Goal: Task Accomplishment & Management: Manage account settings

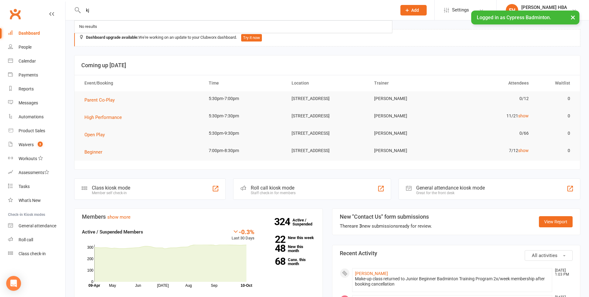
type input "k"
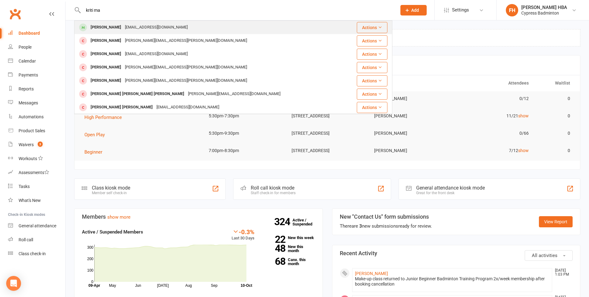
type input "kriti ma"
click at [124, 26] on div "[EMAIL_ADDRESS][DOMAIN_NAME]" at bounding box center [156, 27] width 67 height 9
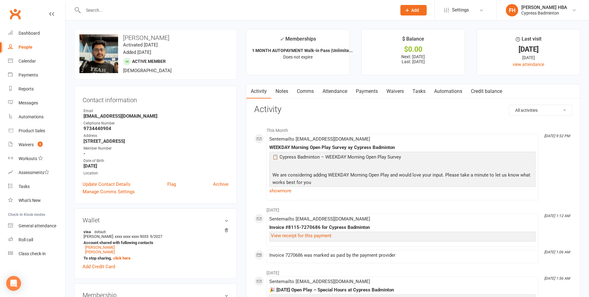
click at [360, 88] on link "Payments" at bounding box center [367, 91] width 31 height 14
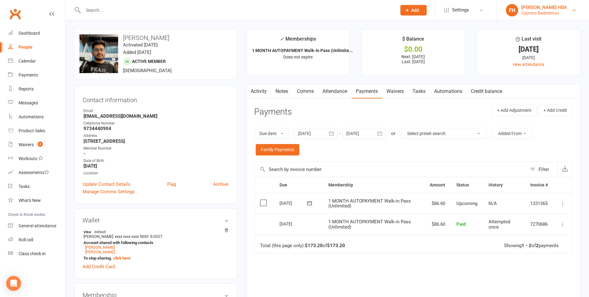
click at [530, 8] on div "[PERSON_NAME] HBA" at bounding box center [545, 8] width 46 height 6
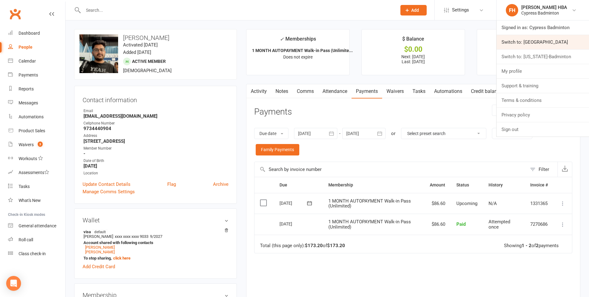
click at [527, 44] on link "Switch to: [GEOGRAPHIC_DATA]" at bounding box center [543, 42] width 93 height 14
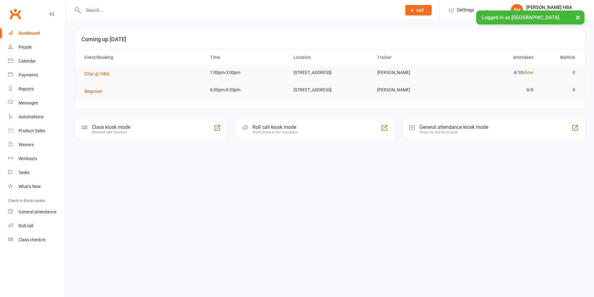
click at [226, 11] on input "text" at bounding box center [239, 10] width 316 height 9
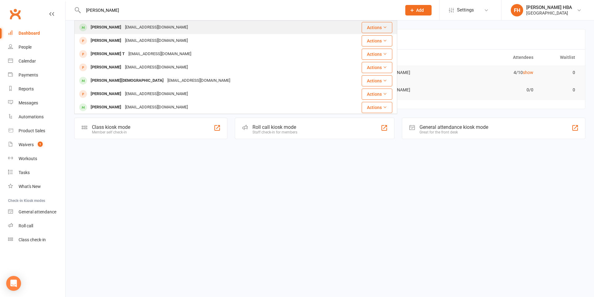
type input "anuja"
click at [145, 31] on div "Nithyakaliappan86@gmail.com" at bounding box center [156, 27] width 67 height 9
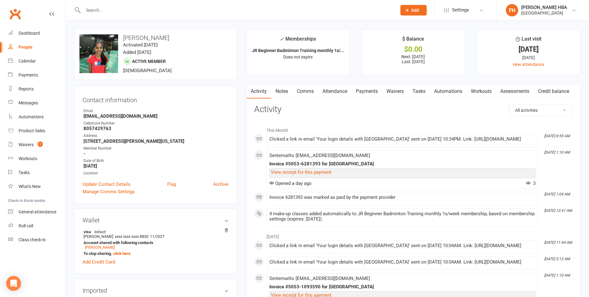
click at [343, 92] on link "Attendance" at bounding box center [334, 91] width 33 height 14
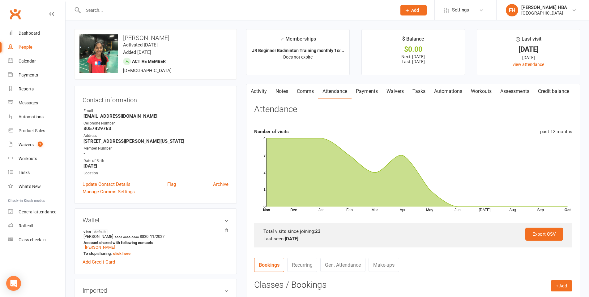
click at [366, 84] on link "Payments" at bounding box center [367, 91] width 31 height 14
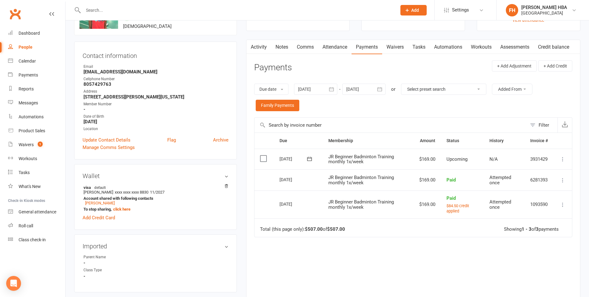
scroll to position [62, 0]
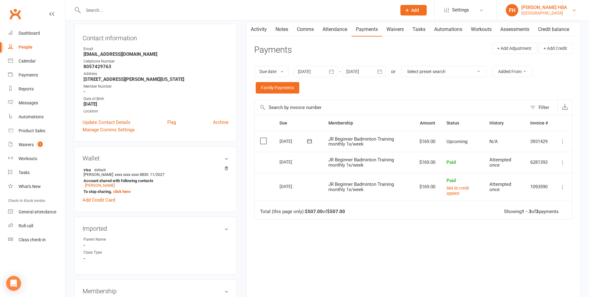
click at [539, 11] on div "[GEOGRAPHIC_DATA]" at bounding box center [545, 13] width 46 height 6
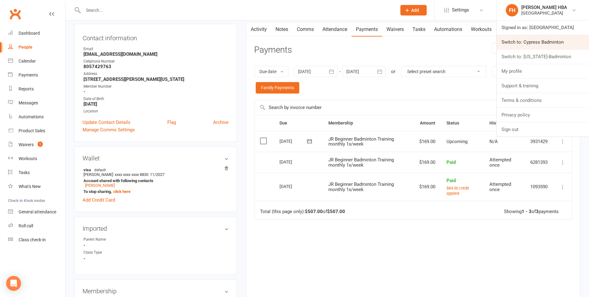
click at [530, 38] on link "Switch to: Cypress Badminton" at bounding box center [543, 42] width 93 height 14
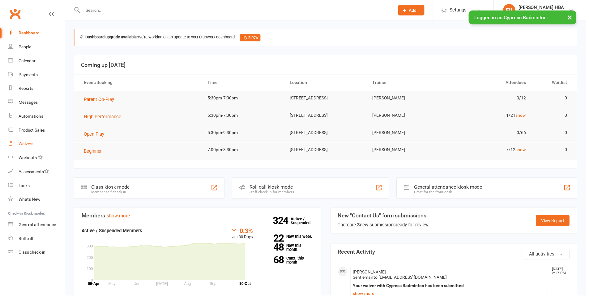
drag, startPoint x: 0, startPoint y: 0, endPoint x: 37, endPoint y: 147, distance: 151.6
click at [27, 144] on div "Waivers" at bounding box center [26, 144] width 15 height 5
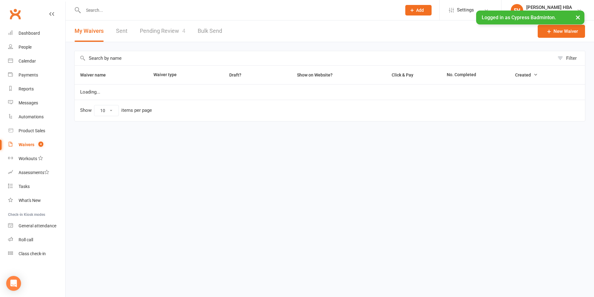
click at [167, 31] on link "Pending Review 4" at bounding box center [162, 30] width 45 height 21
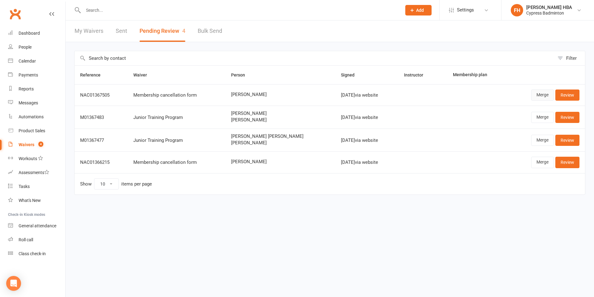
click at [538, 96] on link "Merge" at bounding box center [542, 94] width 23 height 11
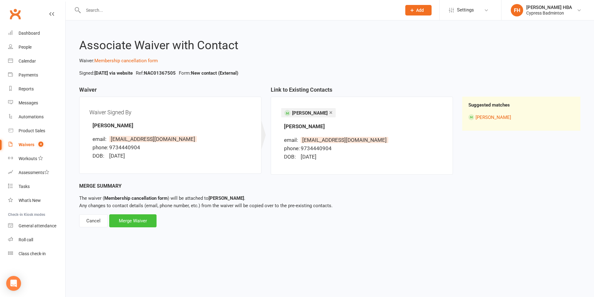
click at [145, 220] on div "Merge Waiver" at bounding box center [132, 220] width 47 height 13
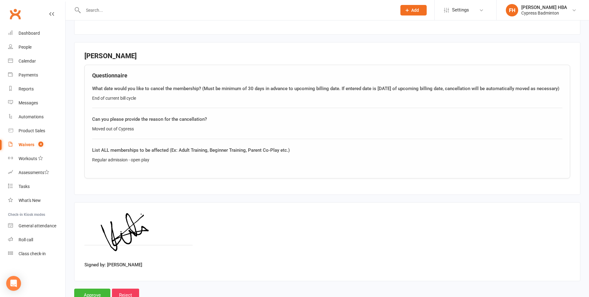
scroll to position [254, 0]
click at [106, 133] on div "Moved out of Cypress" at bounding box center [327, 130] width 471 height 7
click at [107, 133] on div "Moved out of Cypress" at bounding box center [327, 130] width 471 height 7
copy div "Moved out of Cypress"
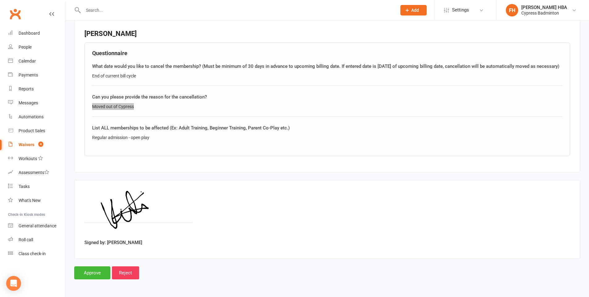
scroll to position [285, 0]
click at [102, 273] on input "Approve" at bounding box center [92, 272] width 36 height 13
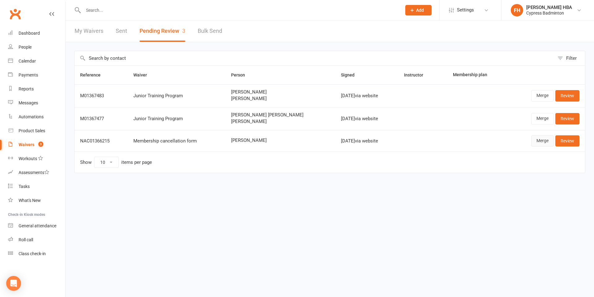
click at [534, 141] on link "Merge" at bounding box center [542, 140] width 23 height 11
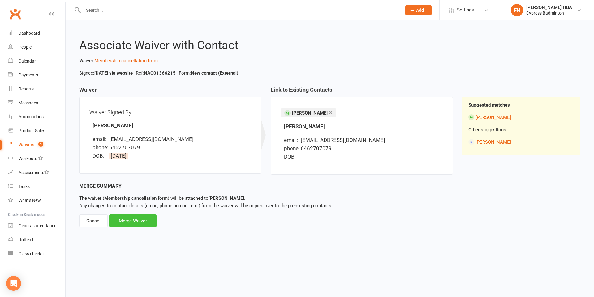
click at [141, 221] on div "Merge Waiver" at bounding box center [132, 220] width 47 height 13
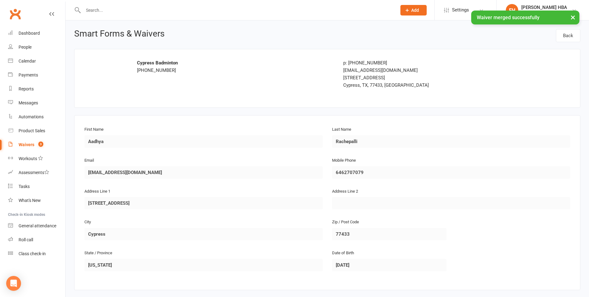
click at [212, 122] on div "First Name Aadhya Last Name Rachepalli Email shreenathrs@gmail.com Mobile Phone…" at bounding box center [327, 202] width 506 height 175
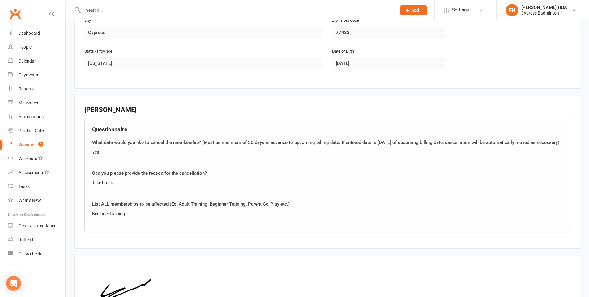
scroll to position [285, 0]
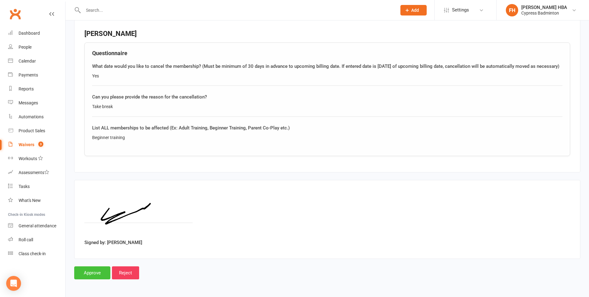
click at [79, 273] on input "Approve" at bounding box center [92, 272] width 36 height 13
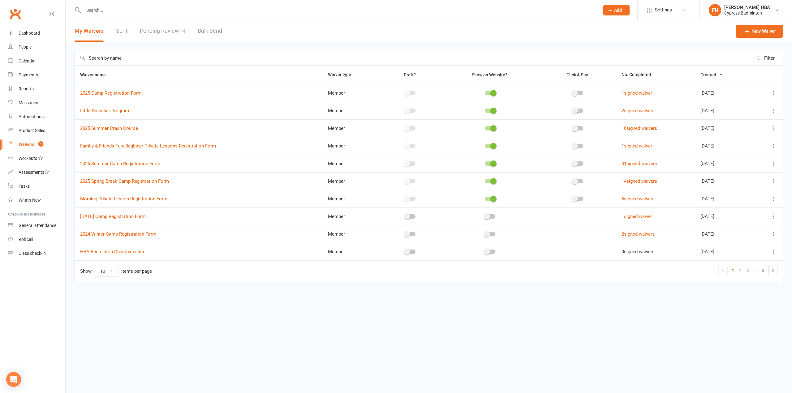
drag, startPoint x: 196, startPoint y: 29, endPoint x: 167, endPoint y: 31, distance: 28.5
click at [189, 30] on div "My Waivers Sent Pending Review 4 Bulk Send" at bounding box center [149, 30] width 166 height 21
click at [167, 31] on link "Pending Review 4" at bounding box center [162, 30] width 45 height 21
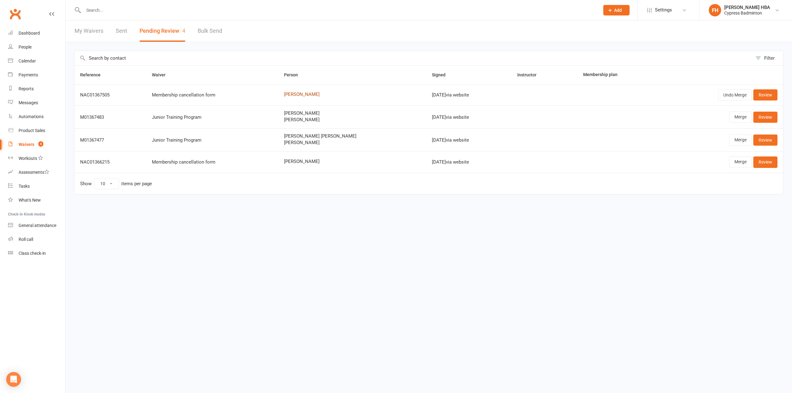
click at [293, 94] on link "[PERSON_NAME]" at bounding box center [352, 94] width 137 height 5
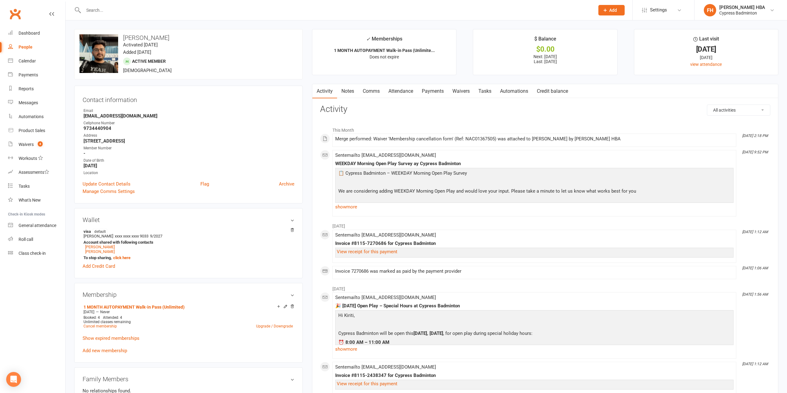
click at [420, 93] on link "Payments" at bounding box center [433, 91] width 31 height 14
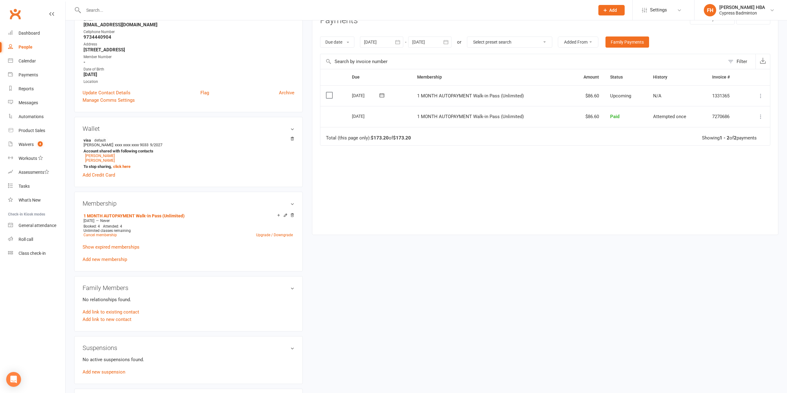
scroll to position [93, 0]
click at [94, 234] on link "Cancel membership" at bounding box center [100, 233] width 33 height 4
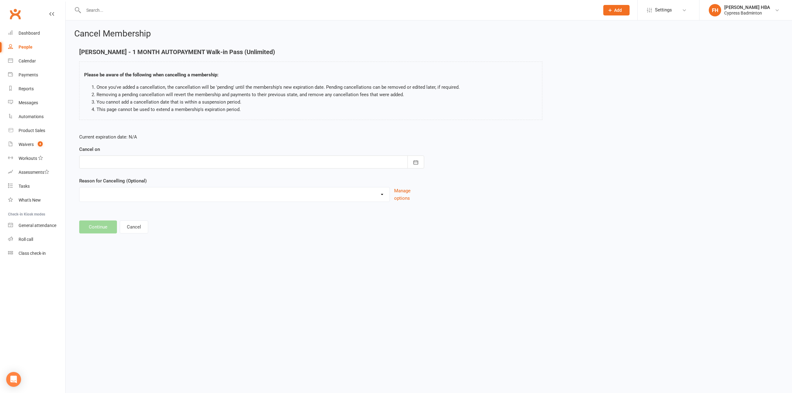
click at [303, 161] on div at bounding box center [251, 162] width 345 height 13
click at [144, 223] on span "15" at bounding box center [145, 224] width 5 height 5
type input "[DATE]"
click at [132, 195] on select "Membership sync Other reason" at bounding box center [235, 193] width 310 height 12
select select "1"
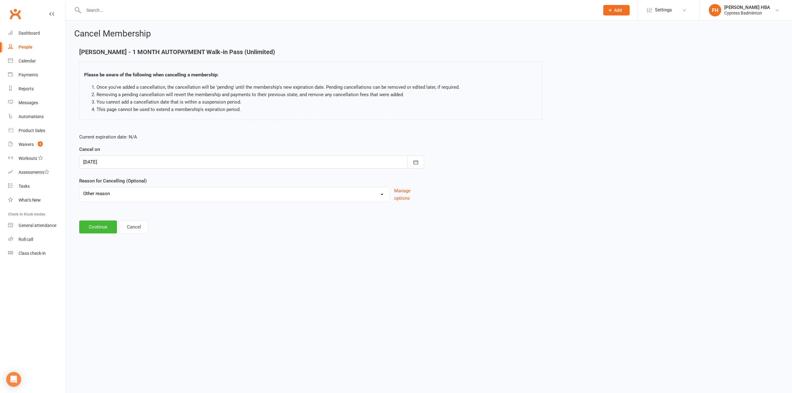
click at [80, 187] on select "Membership sync Other reason" at bounding box center [235, 193] width 310 height 12
click at [100, 231] on input at bounding box center [251, 227] width 345 height 13
paste input "Moved out of Cypress"
type input "Moved out of Cypress"
click at [93, 253] on button "Continue" at bounding box center [98, 258] width 38 height 13
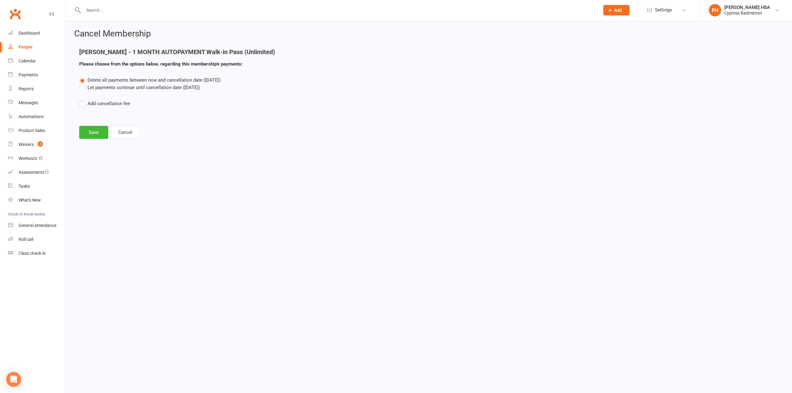
click at [96, 86] on label "Let payments continue until cancellation date (Oct 15, 2025)" at bounding box center [139, 87] width 121 height 7
click at [83, 84] on input "Let payments continue until cancellation date (Oct 15, 2025)" at bounding box center [81, 84] width 4 height 0
click at [93, 132] on button "Save" at bounding box center [93, 132] width 29 height 13
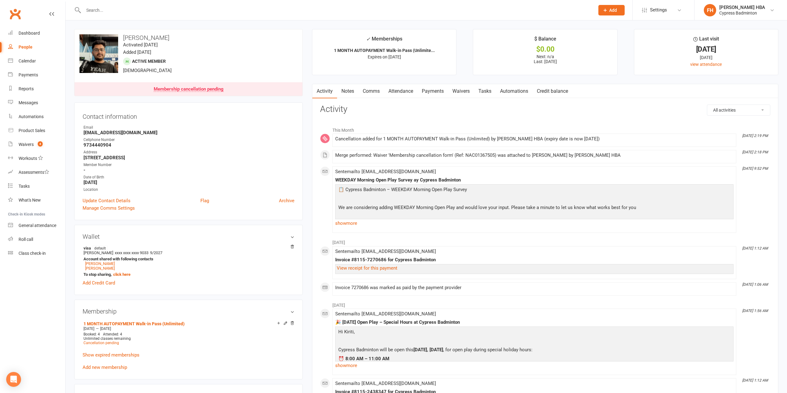
drag, startPoint x: 431, startPoint y: 85, endPoint x: 424, endPoint y: 87, distance: 8.1
click at [431, 85] on link "Payments" at bounding box center [433, 91] width 31 height 14
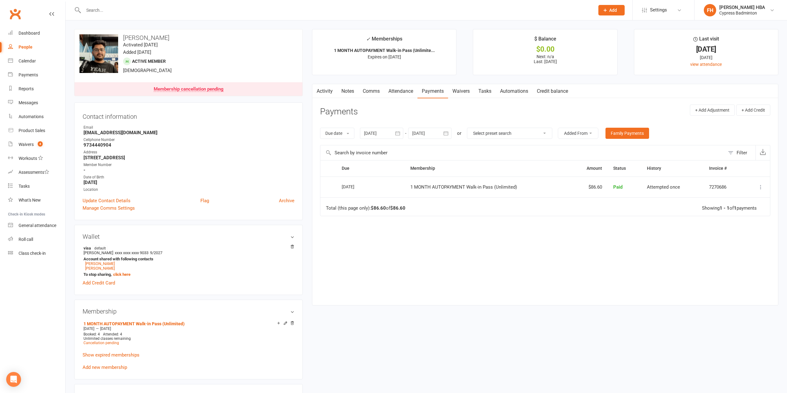
click at [421, 128] on div at bounding box center [429, 133] width 43 height 11
click at [521, 147] on button "button" at bounding box center [516, 148] width 13 height 11
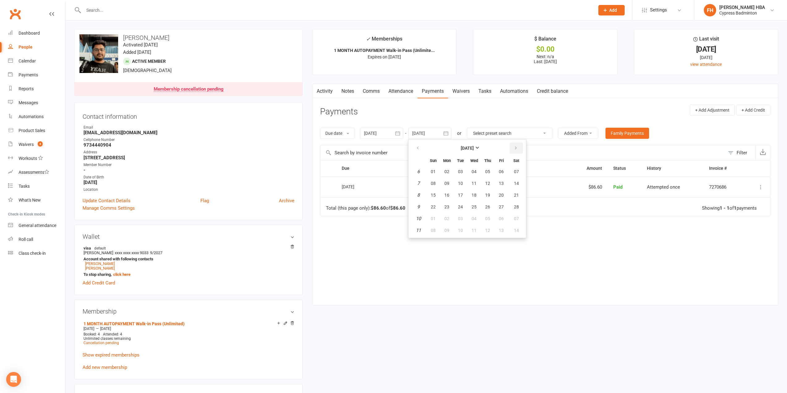
click at [521, 147] on button "button" at bounding box center [516, 148] width 13 height 11
click at [512, 188] on button "13" at bounding box center [517, 183] width 16 height 11
type input "13 Jun 2026"
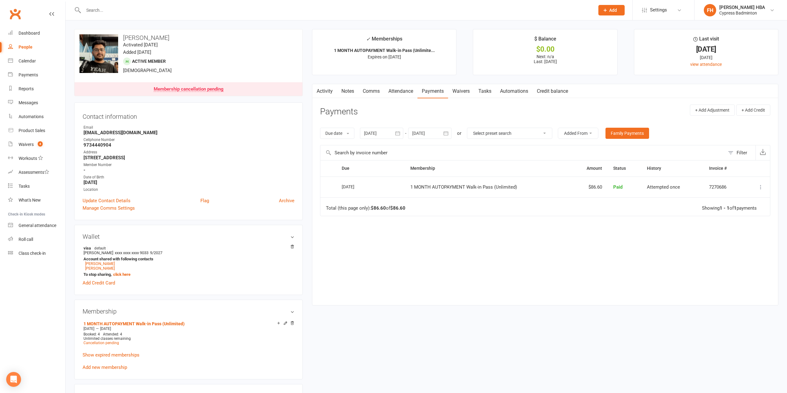
drag, startPoint x: 512, startPoint y: 188, endPoint x: 431, endPoint y: 125, distance: 103.0
click at [432, 127] on div "Due date Due date Date paid Date failed 09 Sep 2025 September 2025 Sun Mon Tue …" at bounding box center [545, 134] width 450 height 24
click at [411, 101] on div "Activity Notes Comms Attendance Payments Waivers Tasks Automations Credit balan…" at bounding box center [545, 195] width 467 height 222
click at [409, 96] on link "Attendance" at bounding box center [400, 91] width 33 height 14
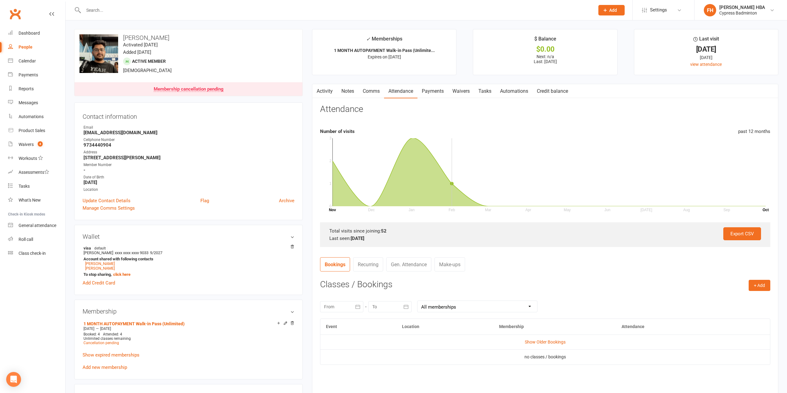
scroll to position [155, 0]
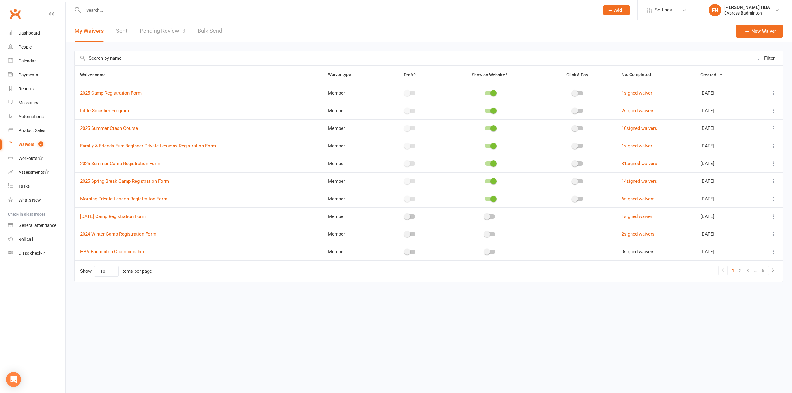
click at [155, 26] on link "Pending Review 3" at bounding box center [162, 30] width 45 height 21
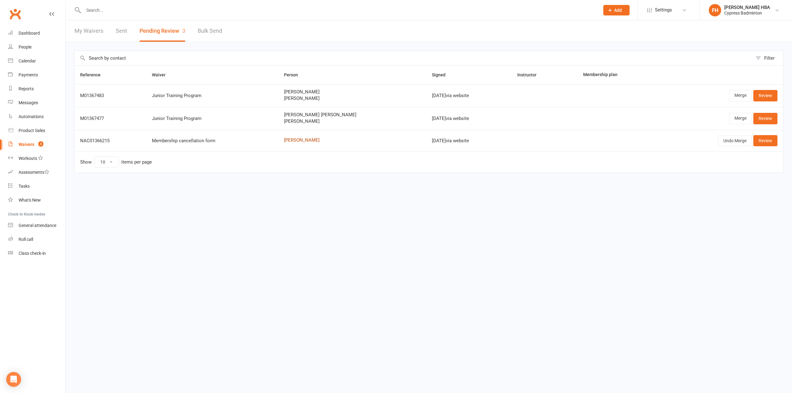
click at [296, 141] on link "[PERSON_NAME]" at bounding box center [352, 140] width 137 height 5
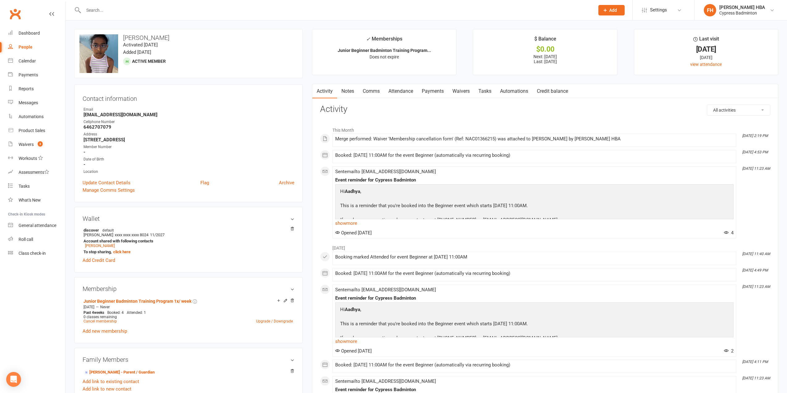
click at [408, 88] on link "Attendance" at bounding box center [400, 91] width 33 height 14
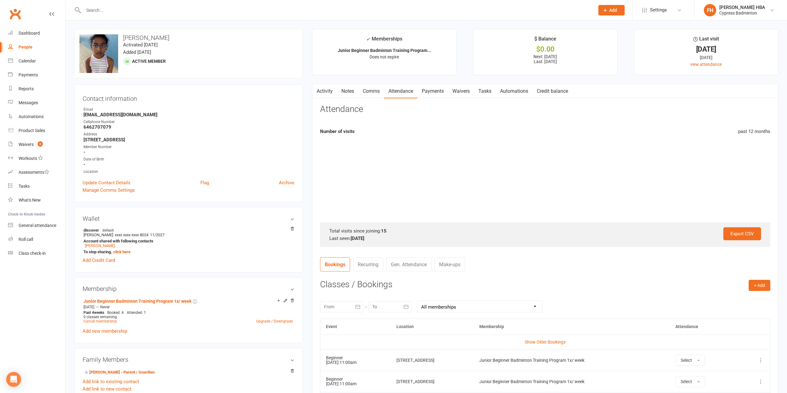
click at [423, 92] on link "Payments" at bounding box center [433, 91] width 31 height 14
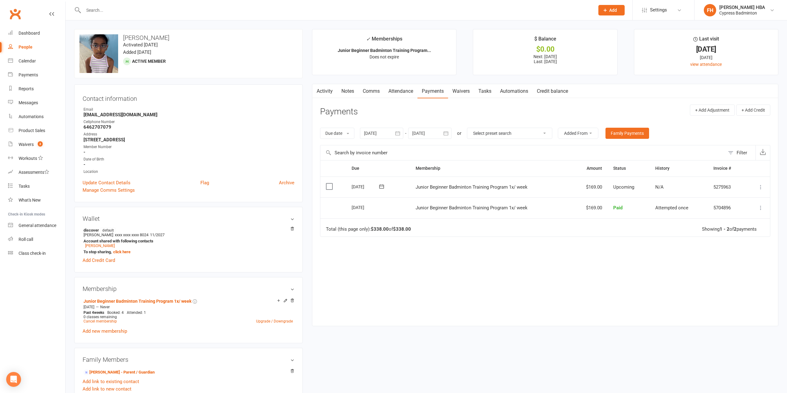
click at [415, 93] on link "Attendance" at bounding box center [400, 91] width 33 height 14
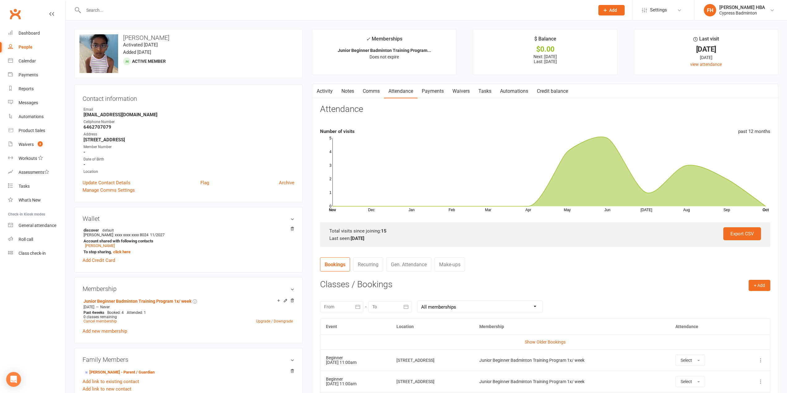
click at [433, 91] on link "Payments" at bounding box center [433, 91] width 31 height 14
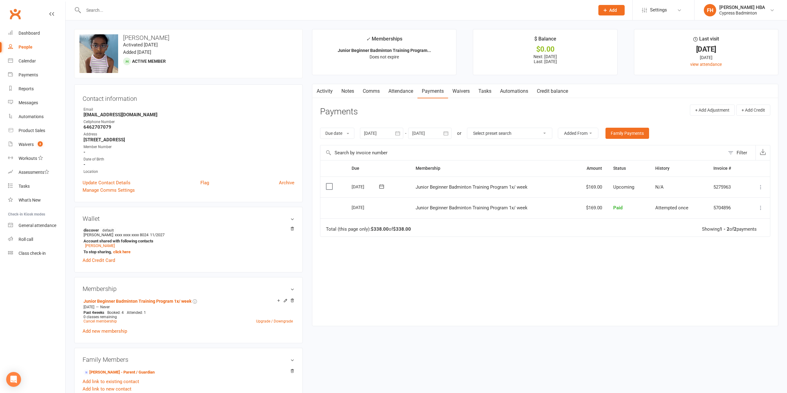
click at [430, 137] on div at bounding box center [429, 133] width 43 height 11
click at [512, 146] on button "button" at bounding box center [516, 148] width 13 height 11
click at [498, 205] on button "26" at bounding box center [501, 206] width 13 height 11
type input "26 Dec 2025"
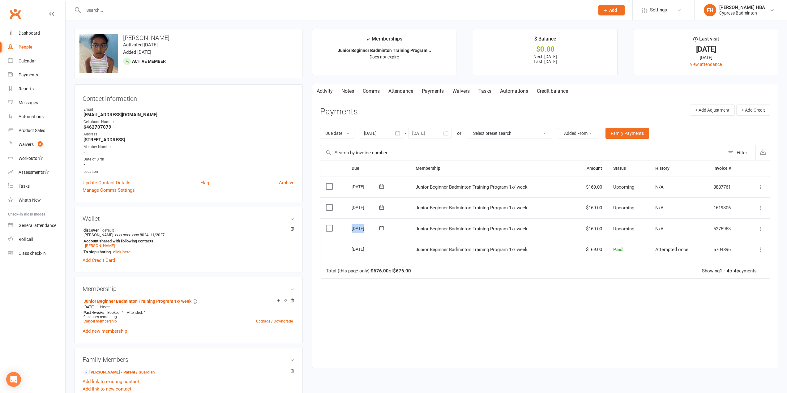
drag, startPoint x: 348, startPoint y: 228, endPoint x: 377, endPoint y: 229, distance: 28.8
click at [377, 229] on td "18 Oct 2025" at bounding box center [378, 228] width 64 height 21
click at [398, 92] on link "Attendance" at bounding box center [400, 91] width 33 height 14
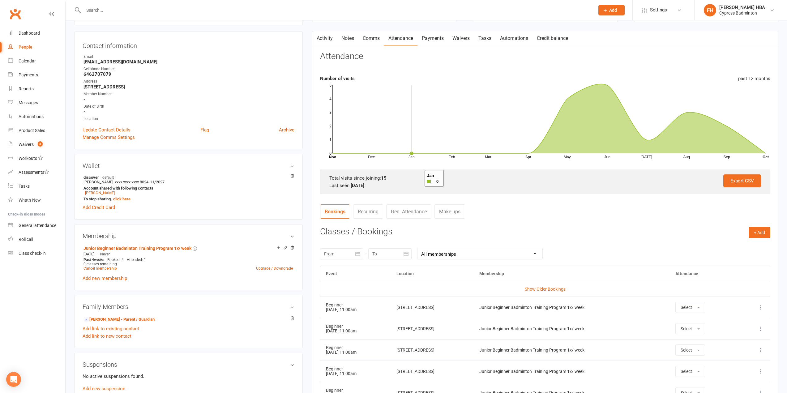
scroll to position [155, 0]
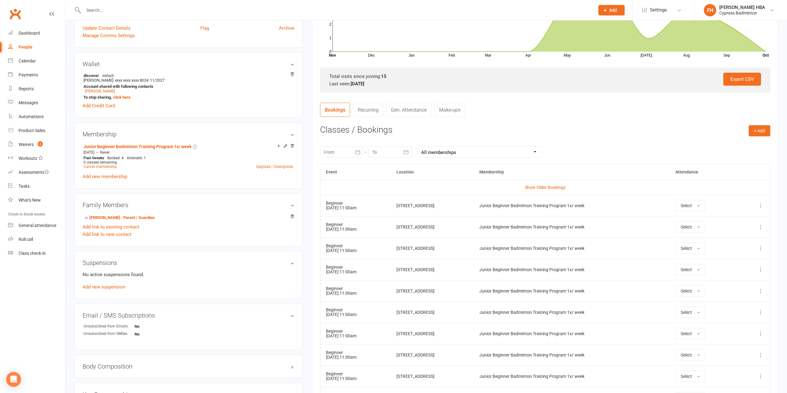
click at [343, 153] on div at bounding box center [341, 152] width 43 height 11
click at [426, 213] on span "18" at bounding box center [428, 213] width 5 height 5
type input "18 Oct 2025"
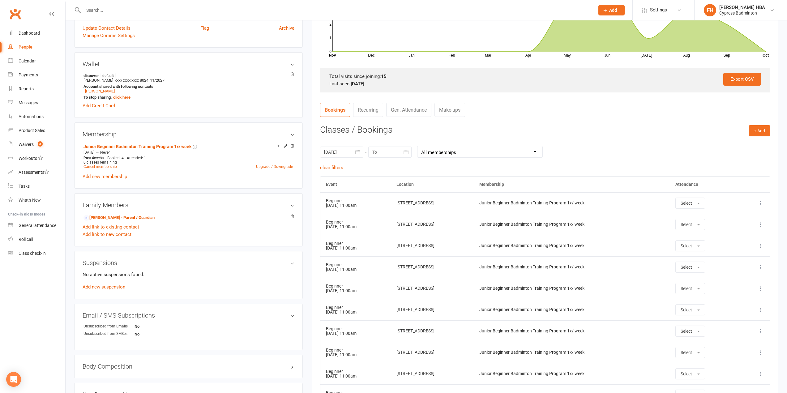
click at [398, 146] on div "18 Oct 2025 October 2025 Sun Mon Tue Wed Thu Fri Sat 40 28 29 30 01 02 03 04 41…" at bounding box center [545, 152] width 450 height 24
click at [399, 151] on div at bounding box center [389, 152] width 43 height 11
click at [459, 250] on span "07" at bounding box center [461, 249] width 5 height 5
type input "07 Nov 2025"
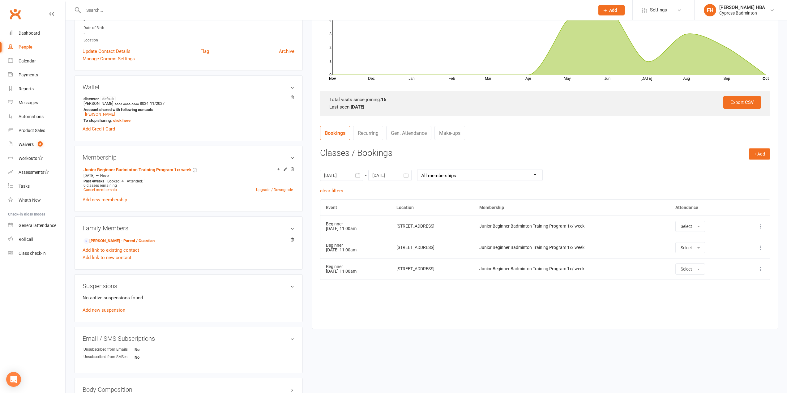
scroll to position [31, 0]
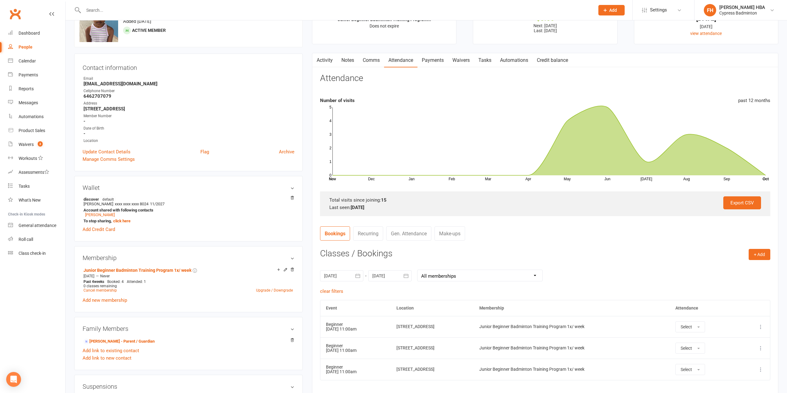
click at [432, 63] on link "Payments" at bounding box center [433, 60] width 31 height 14
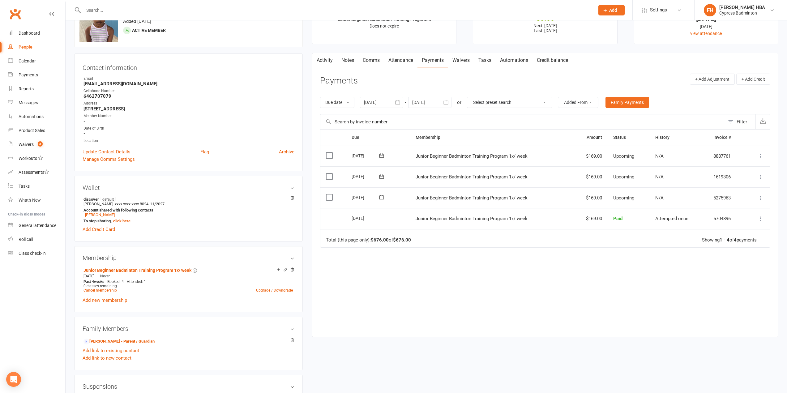
click at [594, 196] on icon at bounding box center [761, 198] width 6 height 6
click at [594, 263] on link "Change amount" at bounding box center [727, 259] width 73 height 12
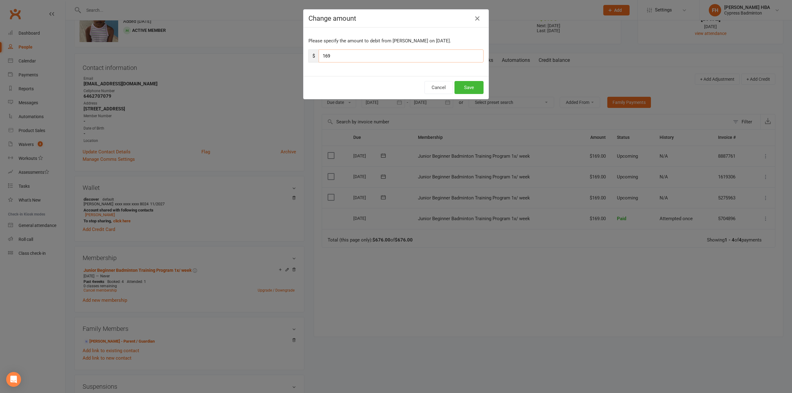
click at [403, 56] on input "169" at bounding box center [401, 55] width 165 height 13
paste input "26.75"
type input "126.75"
click at [464, 92] on button "Save" at bounding box center [468, 87] width 29 height 13
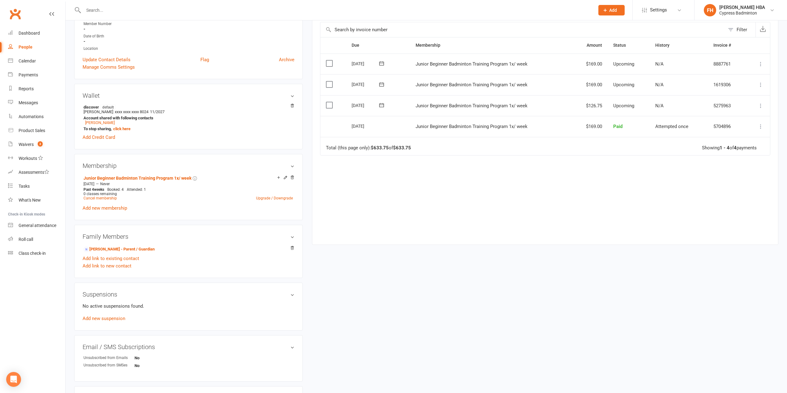
scroll to position [124, 0]
click at [110, 200] on link "Cancel membership" at bounding box center [100, 198] width 33 height 4
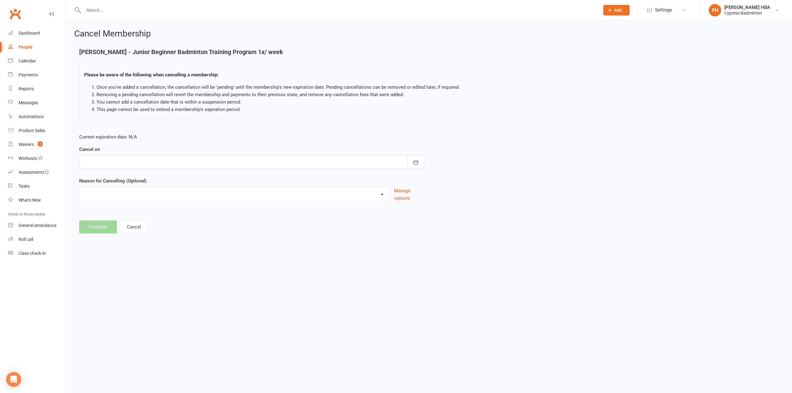
click at [212, 170] on form "Current expiration date: N/A Cancel on October 2025 Sun Mon Tue Wed Thu Fri Sat…" at bounding box center [251, 167] width 345 height 69
click at [213, 162] on div at bounding box center [251, 162] width 345 height 13
click at [173, 257] on button "07" at bounding box center [172, 260] width 13 height 11
type input "07 Nov 2025"
click at [146, 200] on select "Membership sync Other reason" at bounding box center [235, 193] width 310 height 12
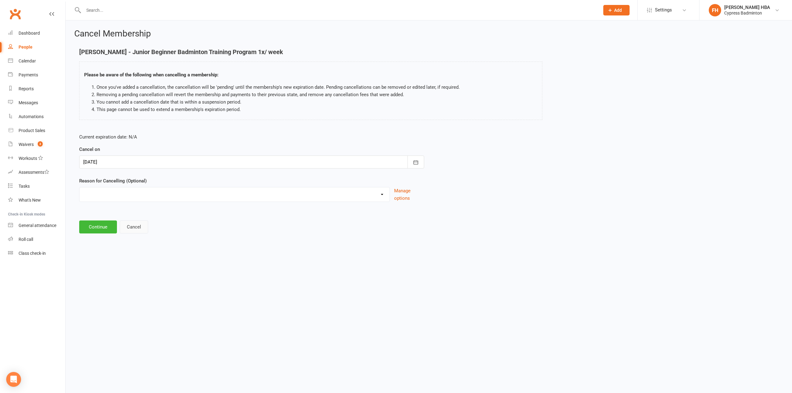
select select "1"
click at [80, 187] on select "Membership sync Other reason" at bounding box center [235, 193] width 310 height 12
click at [149, 227] on input at bounding box center [251, 227] width 345 height 13
type input "Take break"
click at [107, 255] on button "Continue" at bounding box center [98, 258] width 38 height 13
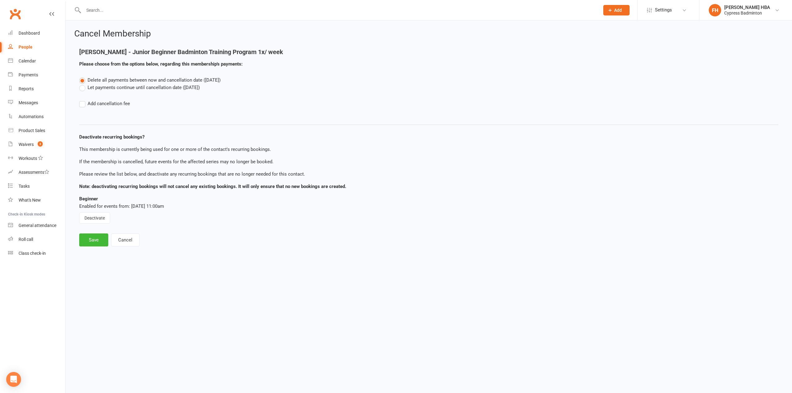
click at [104, 88] on label "Let payments continue until cancellation date (Nov 7, 2025)" at bounding box center [139, 87] width 121 height 7
click at [83, 84] on input "Let payments continue until cancellation date (Nov 7, 2025)" at bounding box center [81, 84] width 4 height 0
click at [93, 218] on button "Deactivate" at bounding box center [94, 218] width 31 height 11
click at [93, 244] on button "Save" at bounding box center [93, 240] width 29 height 13
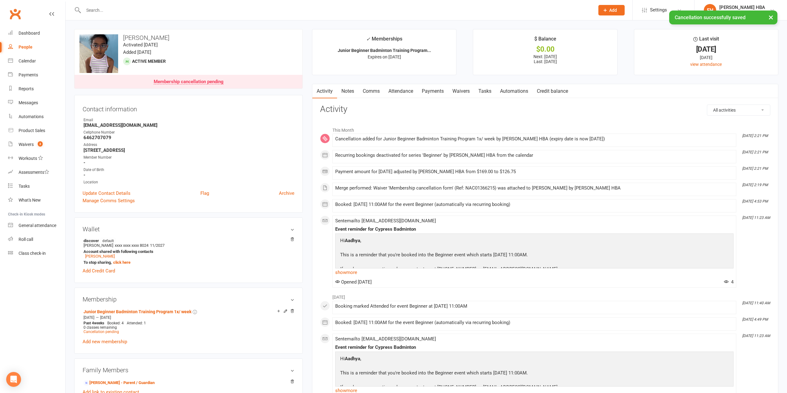
click at [407, 93] on link "Attendance" at bounding box center [400, 91] width 33 height 14
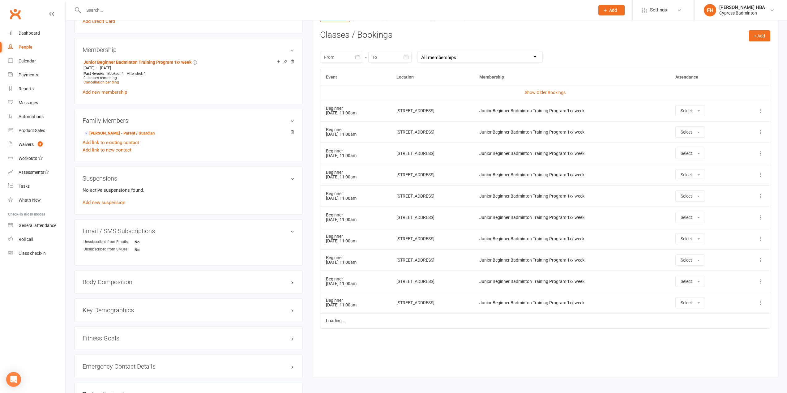
scroll to position [278, 0]
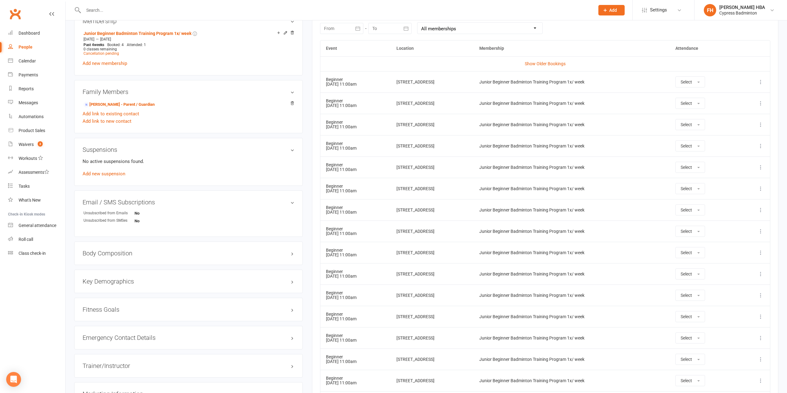
drag, startPoint x: 761, startPoint y: 209, endPoint x: 751, endPoint y: 226, distance: 20.1
click at [594, 209] on icon at bounding box center [761, 210] width 6 height 6
click at [594, 243] on link "Remove booking" at bounding box center [733, 247] width 61 height 12
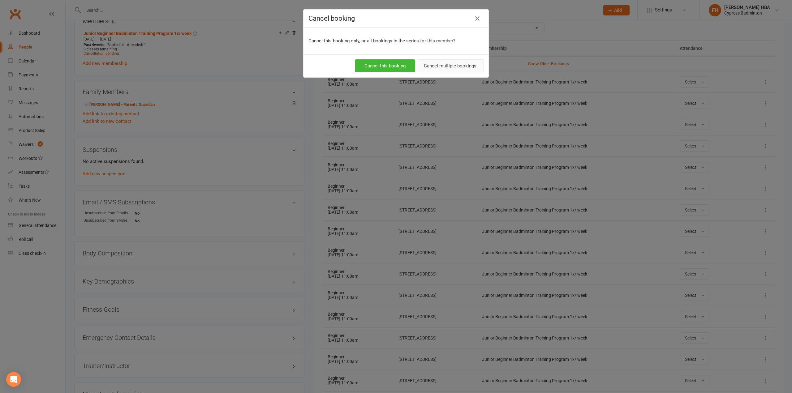
click at [471, 71] on button "Cancel multiple bookings" at bounding box center [450, 65] width 67 height 13
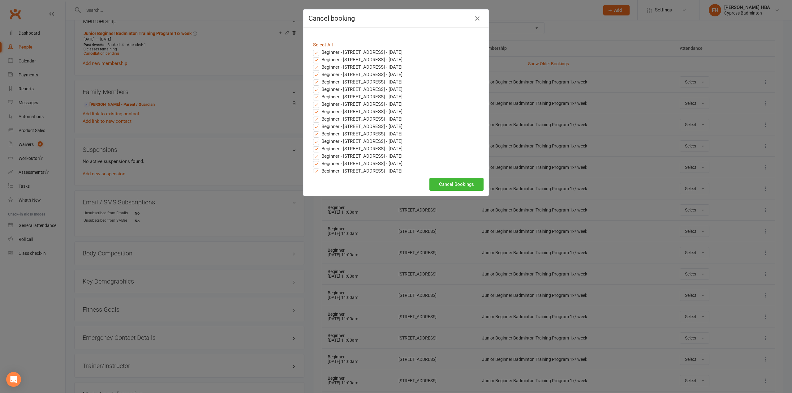
click at [325, 42] on link "Select All" at bounding box center [323, 45] width 20 height 6
click at [325, 43] on link "Select All" at bounding box center [323, 45] width 20 height 6
click at [324, 55] on label "Beginner - 17518 South Dr, Cypress, TX 77433 - Oct 12, 2025" at bounding box center [357, 52] width 89 height 7
click at [312, 49] on input "Beginner - 17518 South Dr, Cypress, TX 77433 - Oct 12, 2025" at bounding box center [310, 49] width 4 height 0
click at [323, 61] on label "Beginner - 17518 South Dr, Cypress, TX 77433 - Oct 19, 2025" at bounding box center [357, 59] width 89 height 7
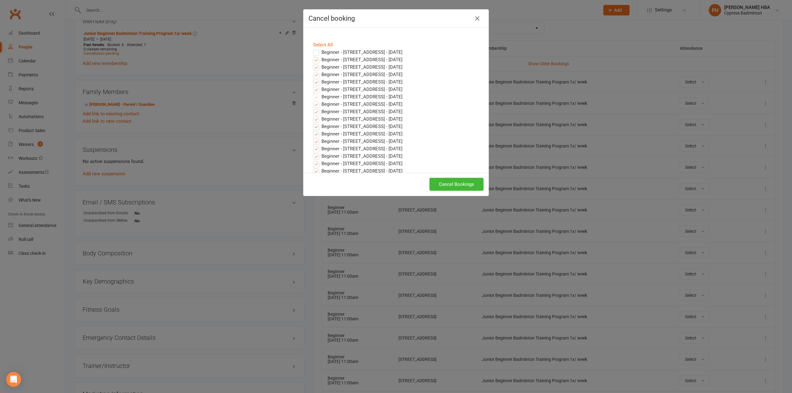
click at [312, 56] on input "Beginner - 17518 South Dr, Cypress, TX 77433 - Oct 19, 2025" at bounding box center [310, 56] width 4 height 0
click at [323, 65] on label "Beginner - 17518 South Dr, Cypress, TX 77433 - Oct 26, 2025" at bounding box center [357, 66] width 89 height 7
click at [312, 63] on input "Beginner - 17518 South Dr, Cypress, TX 77433 - Oct 26, 2025" at bounding box center [310, 63] width 4 height 0
click at [322, 73] on label "Beginner - 17518 South Dr, Cypress, TX 77433 - Nov 02, 2025" at bounding box center [357, 74] width 89 height 7
click at [312, 71] on input "Beginner - 17518 South Dr, Cypress, TX 77433 - Nov 02, 2025" at bounding box center [310, 71] width 4 height 0
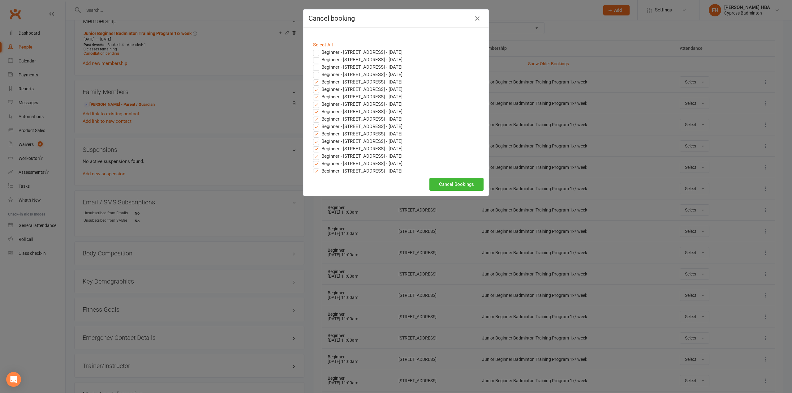
click at [322, 83] on label "Beginner - 17518 South Dr, Cypress, TX 77433 - Nov 09, 2025" at bounding box center [357, 81] width 89 height 7
click at [312, 78] on input "Beginner - 17518 South Dr, Cypress, TX 77433 - Nov 09, 2025" at bounding box center [310, 78] width 4 height 0
click at [322, 88] on label "Beginner - 17518 South Dr, Cypress, TX 77433 - Nov 16, 2025" at bounding box center [357, 89] width 89 height 7
click at [312, 86] on input "Beginner - 17518 South Dr, Cypress, TX 77433 - Nov 16, 2025" at bounding box center [310, 86] width 4 height 0
click at [458, 187] on button "Cancel Bookings" at bounding box center [456, 184] width 54 height 13
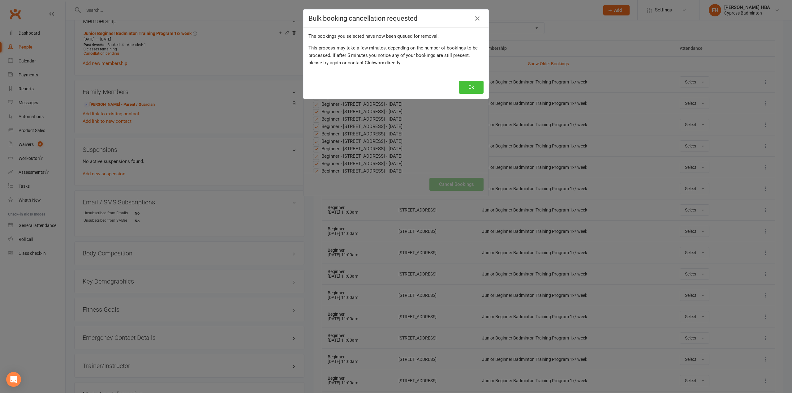
click at [459, 92] on button "Ok" at bounding box center [471, 87] width 25 height 13
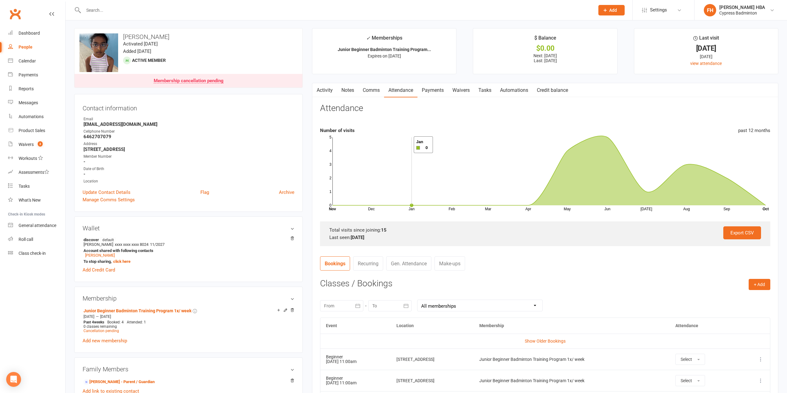
scroll to position [0, 0]
click at [431, 88] on link "Payments" at bounding box center [433, 91] width 31 height 14
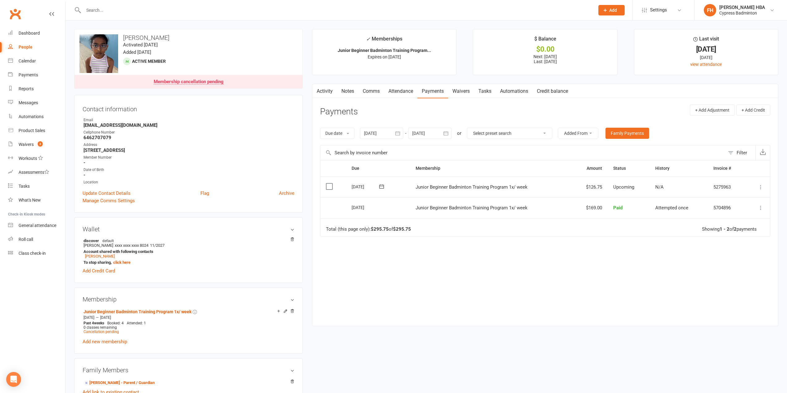
click at [430, 132] on div at bounding box center [429, 133] width 43 height 11
click at [511, 147] on button "button" at bounding box center [516, 148] width 13 height 11
click at [512, 147] on button "button" at bounding box center [516, 148] width 13 height 11
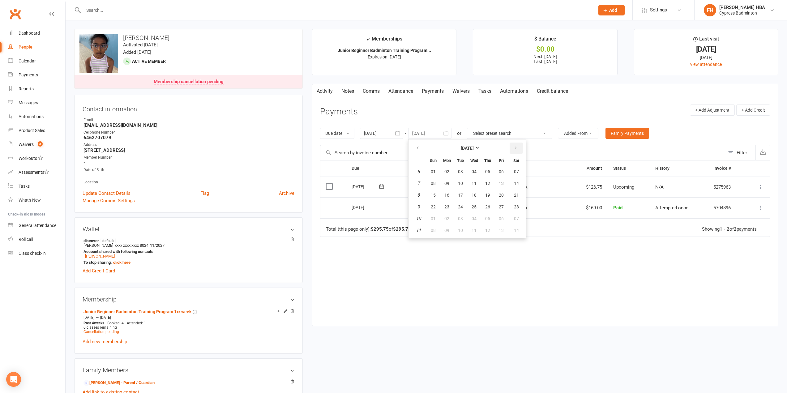
click at [512, 147] on button "button" at bounding box center [516, 148] width 13 height 11
click at [503, 194] on span "19" at bounding box center [501, 195] width 5 height 5
type input "19 Jun 2026"
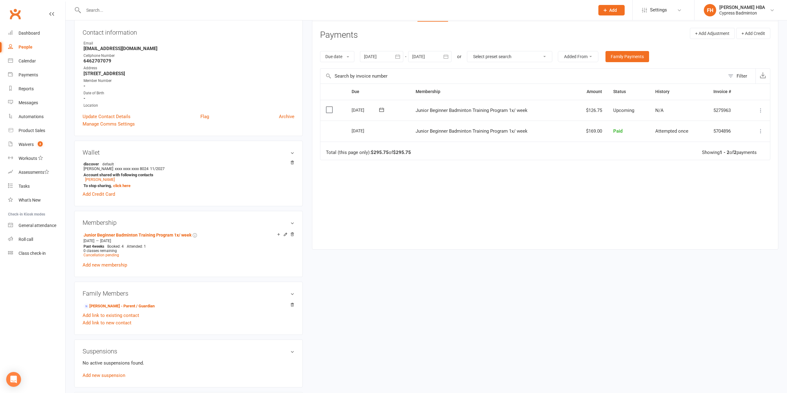
scroll to position [31, 0]
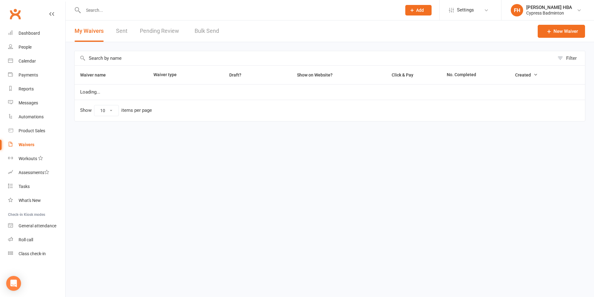
click at [147, 30] on link "Pending Review" at bounding box center [161, 30] width 42 height 21
